Goal: Download file/media

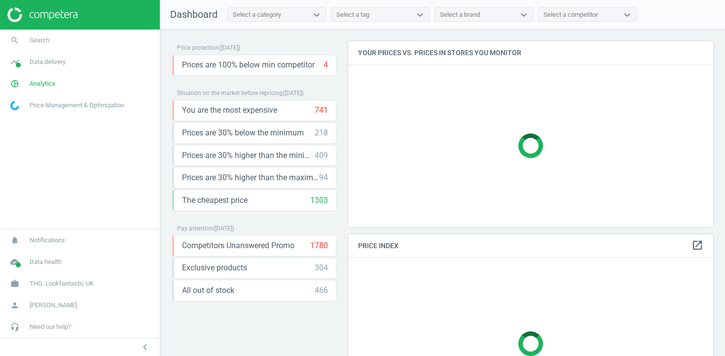
scroll to position [186, 365]
click at [41, 87] on span "Analytics" at bounding box center [43, 83] width 26 height 9
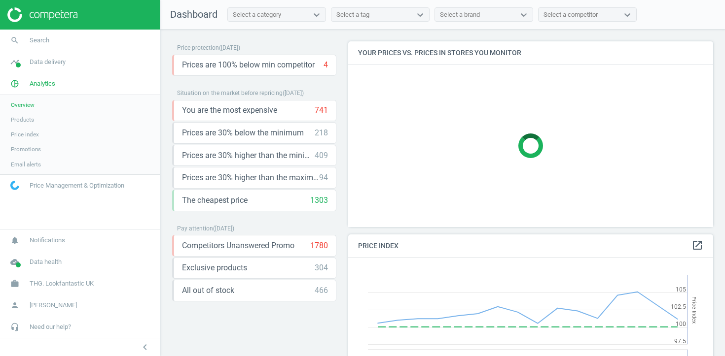
scroll to position [227, 365]
click at [25, 120] on span "Products" at bounding box center [22, 120] width 23 height 8
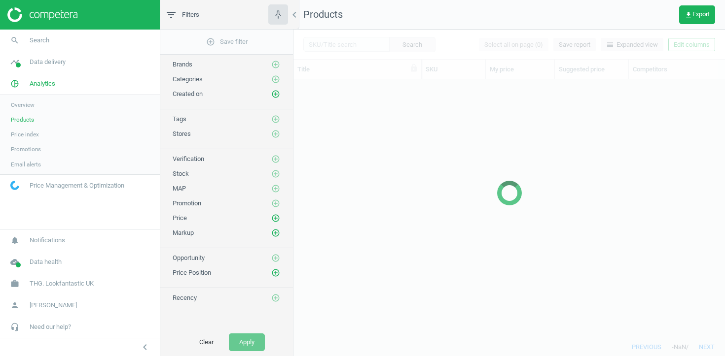
scroll to position [258, 431]
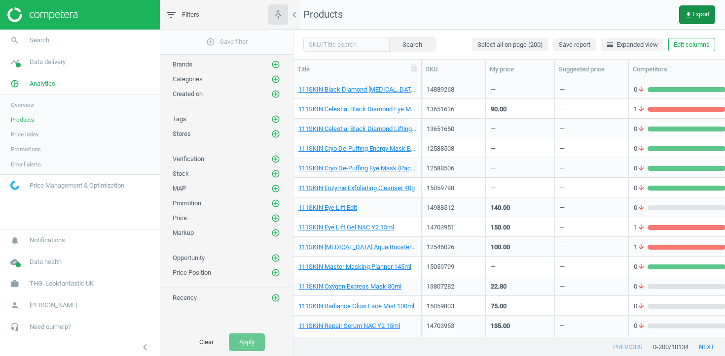
click at [688, 18] on icon "get_app" at bounding box center [688, 15] width 8 height 8
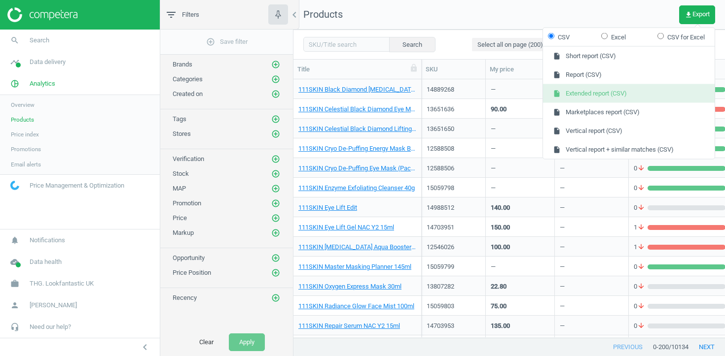
click at [622, 88] on button "insert_drive_file Extended report (CSV)" at bounding box center [629, 93] width 172 height 19
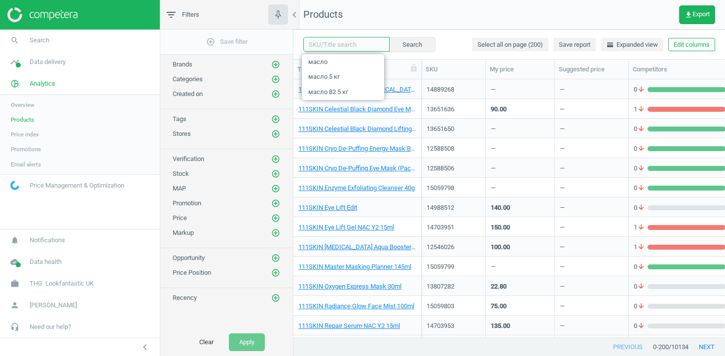
click at [317, 46] on input "text" at bounding box center [346, 44] width 86 height 15
paste input "15062114/"
type input "15062114"
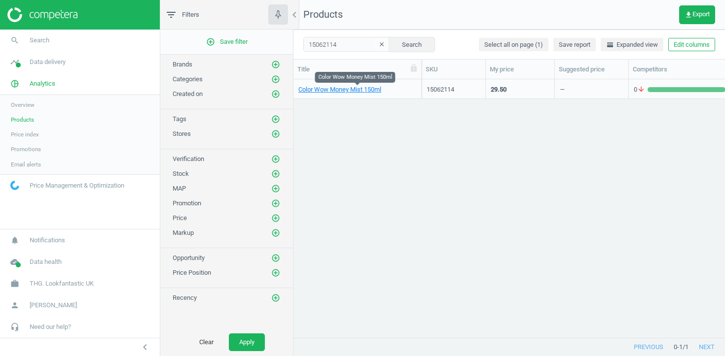
click at [398, 91] on span "Color Wow Money Mist 150ml" at bounding box center [357, 89] width 118 height 9
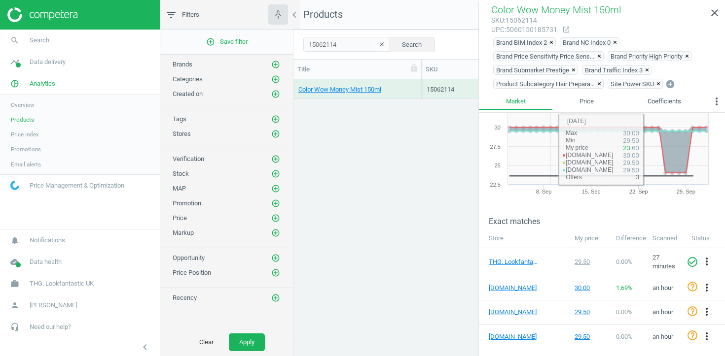
scroll to position [46, 0]
